Goal: Register for event/course

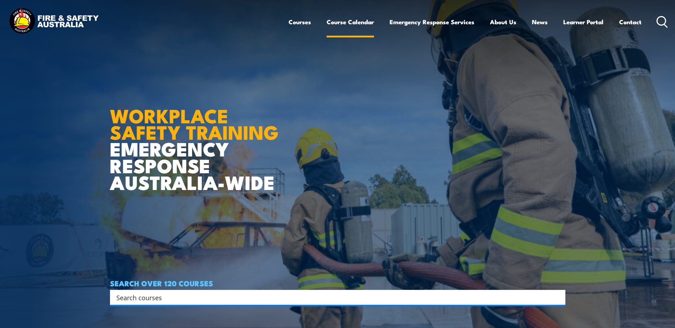
click at [352, 22] on link "Course Calendar" at bounding box center [350, 21] width 47 height 19
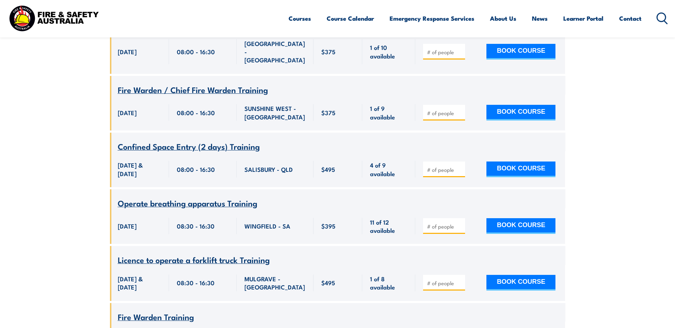
scroll to position [641, 0]
